Goal: Information Seeking & Learning: Learn about a topic

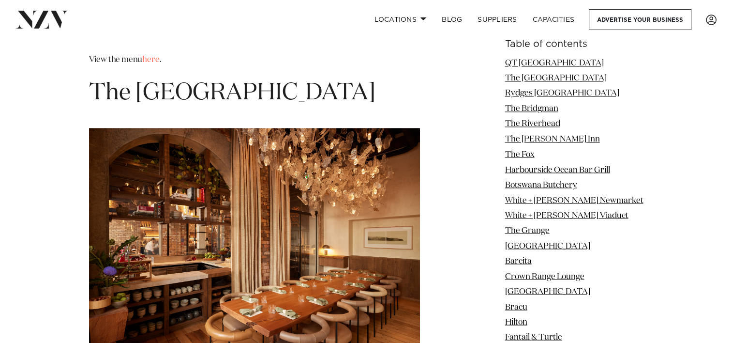
scroll to position [1686, 0]
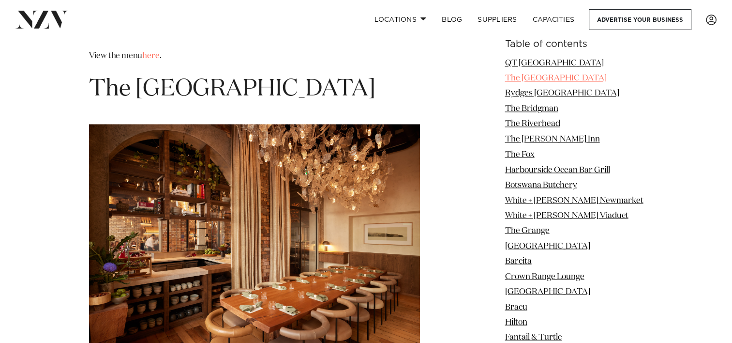
click at [539, 76] on link "The [GEOGRAPHIC_DATA]" at bounding box center [556, 78] width 102 height 8
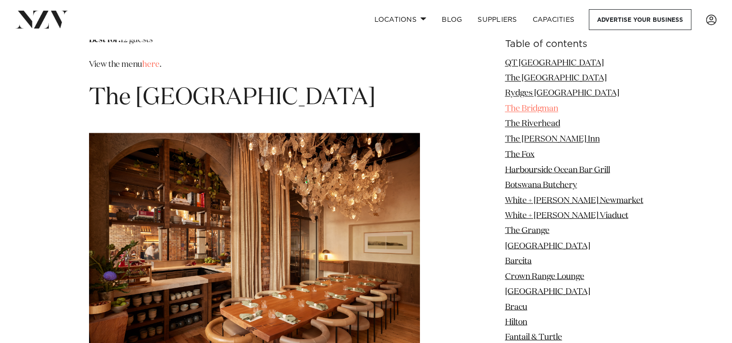
click at [522, 110] on link "The Bridgman" at bounding box center [531, 109] width 53 height 8
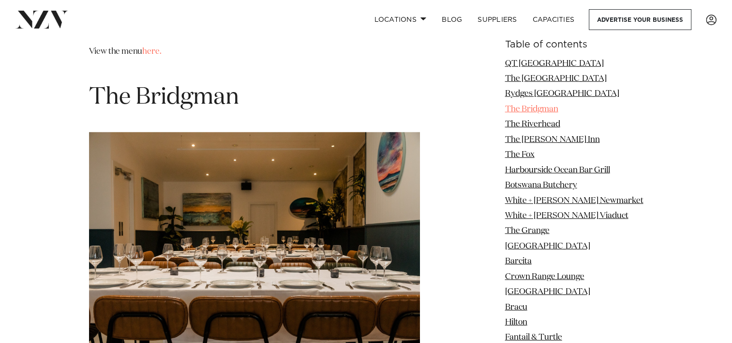
scroll to position [2663, 0]
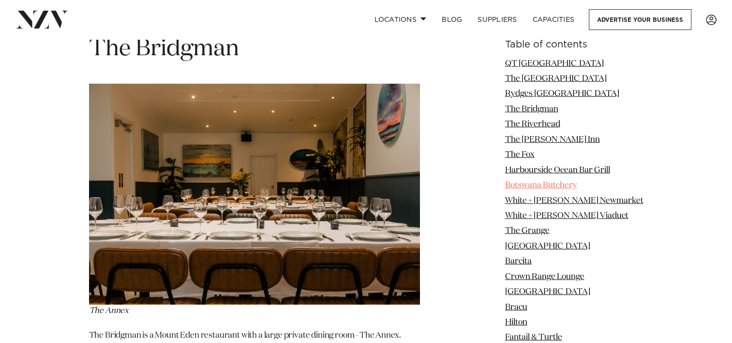
click at [533, 186] on link "Botswana Butchery" at bounding box center [541, 185] width 72 height 8
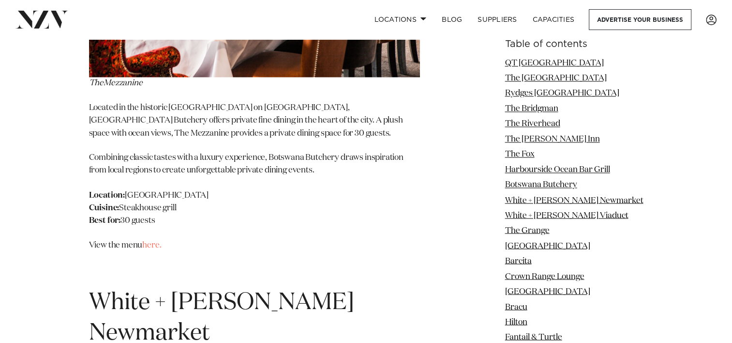
scroll to position [5343, 0]
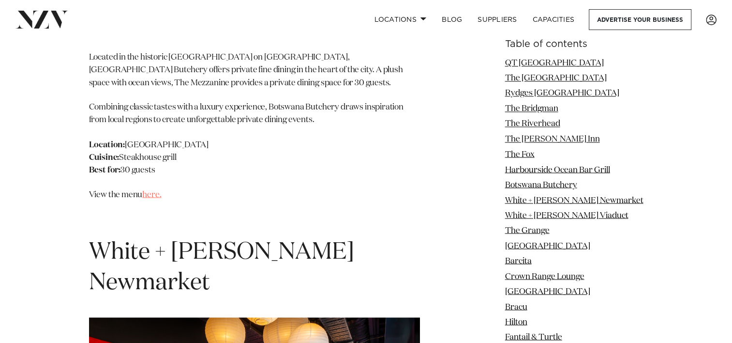
click at [155, 190] on link "here." at bounding box center [151, 194] width 19 height 8
click at [535, 229] on link "The Grange" at bounding box center [527, 230] width 45 height 8
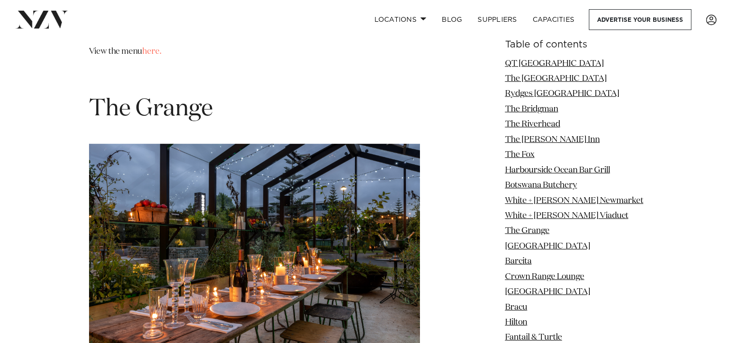
scroll to position [6517, 0]
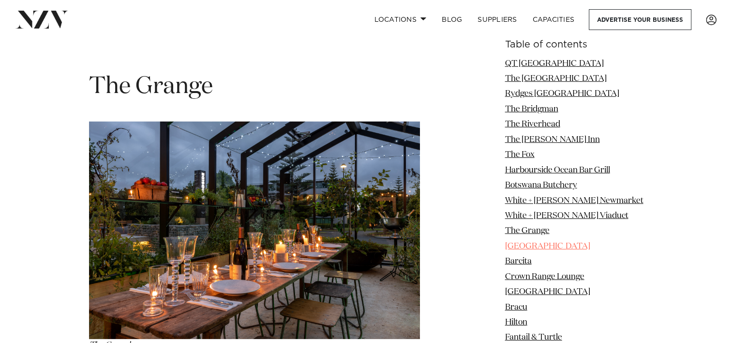
click at [529, 247] on link "[GEOGRAPHIC_DATA]" at bounding box center [547, 245] width 85 height 8
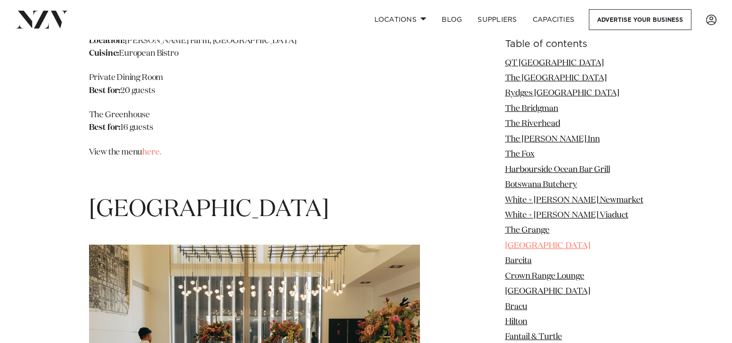
scroll to position [6983, 0]
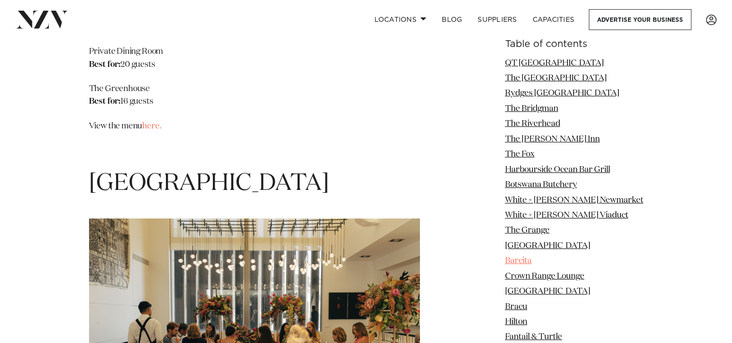
click at [529, 263] on link "Barcita" at bounding box center [518, 261] width 27 height 8
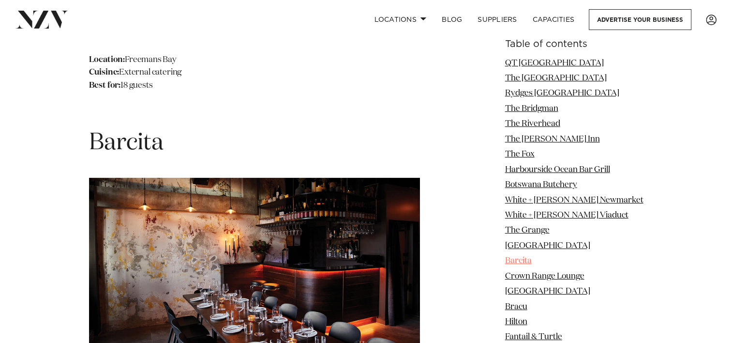
scroll to position [7475, 0]
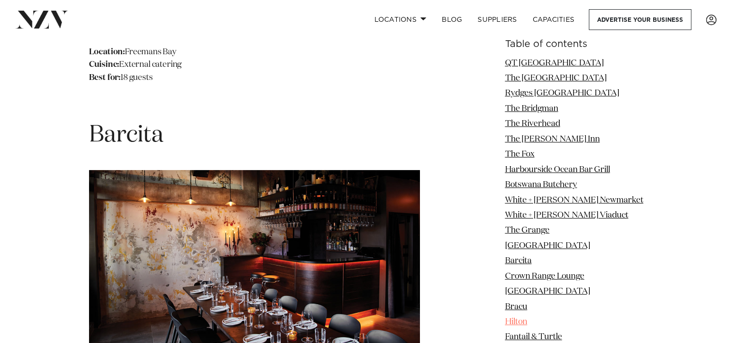
click at [527, 322] on link "Hilton" at bounding box center [516, 321] width 22 height 8
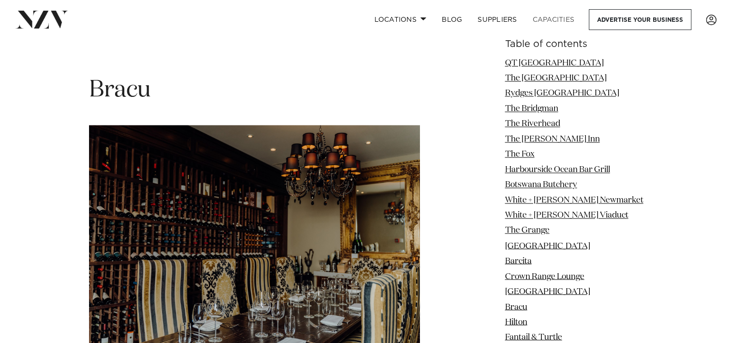
scroll to position [8911, 0]
